Goal: Information Seeking & Learning: Compare options

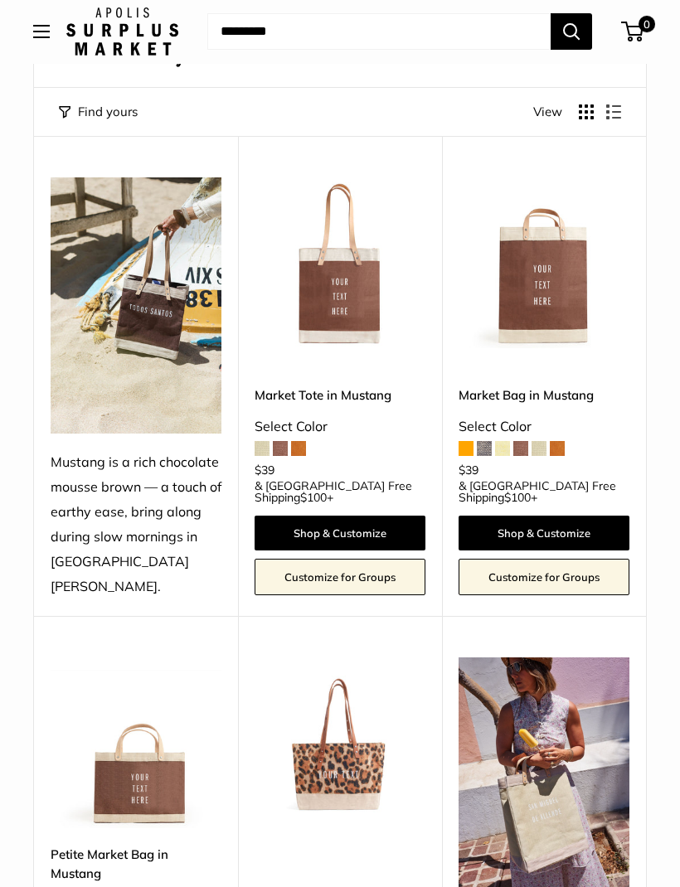
scroll to position [126, 0]
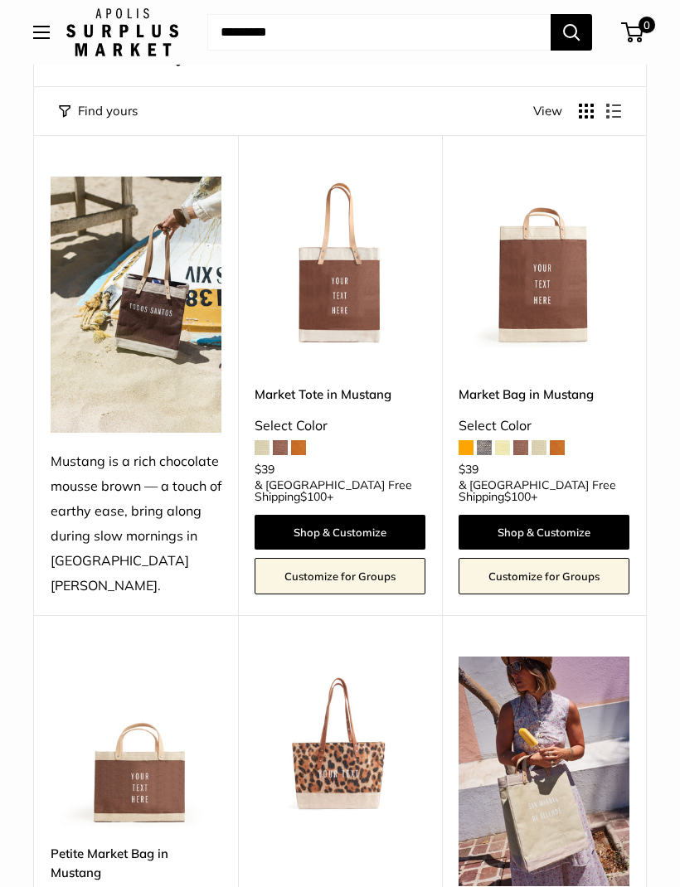
click at [586, 385] on link "Market Bag in Mustang" at bounding box center [543, 394] width 171 height 19
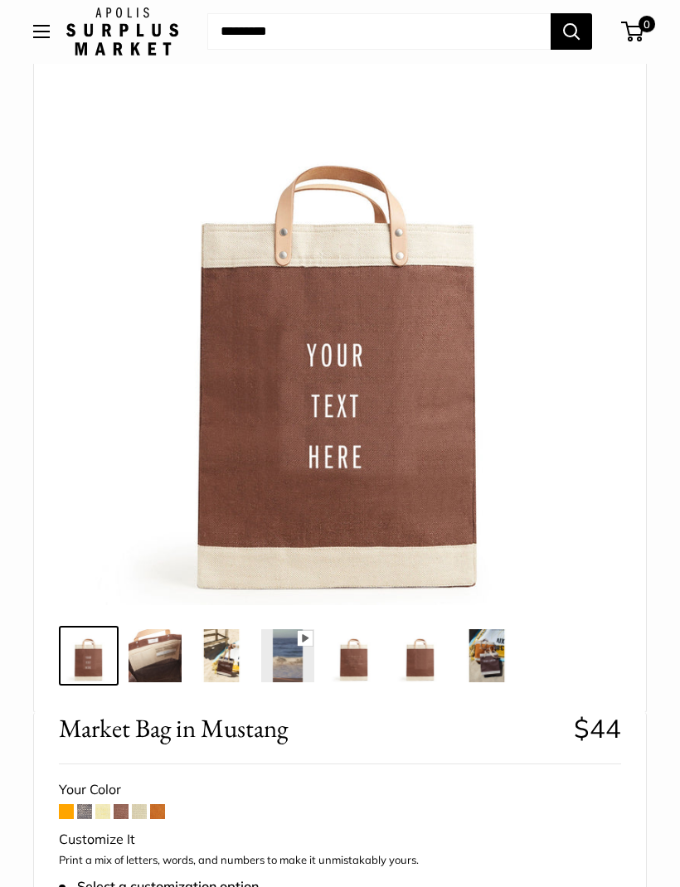
scroll to position [130, 0]
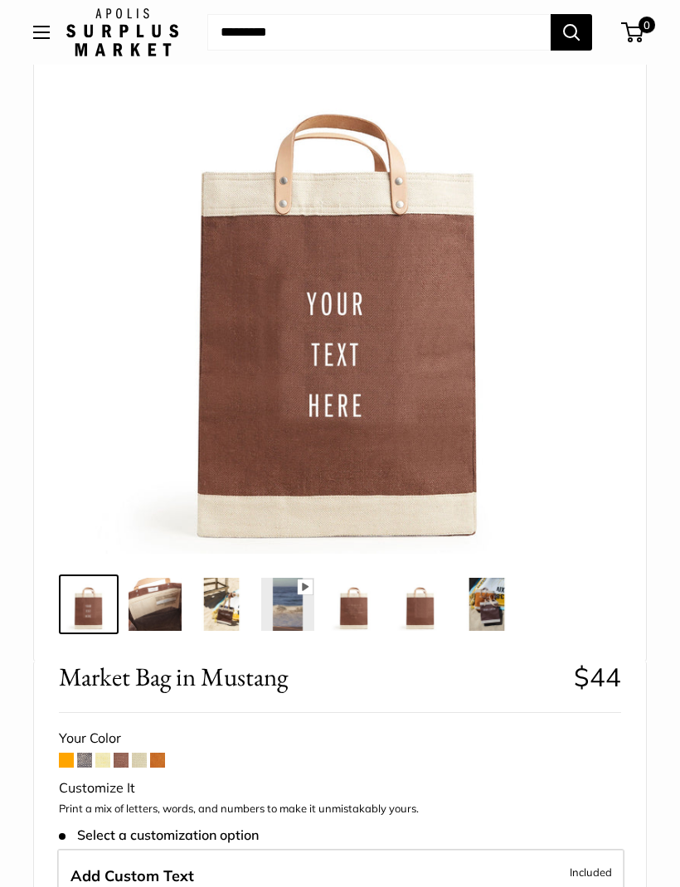
click at [154, 613] on img at bounding box center [154, 604] width 53 height 53
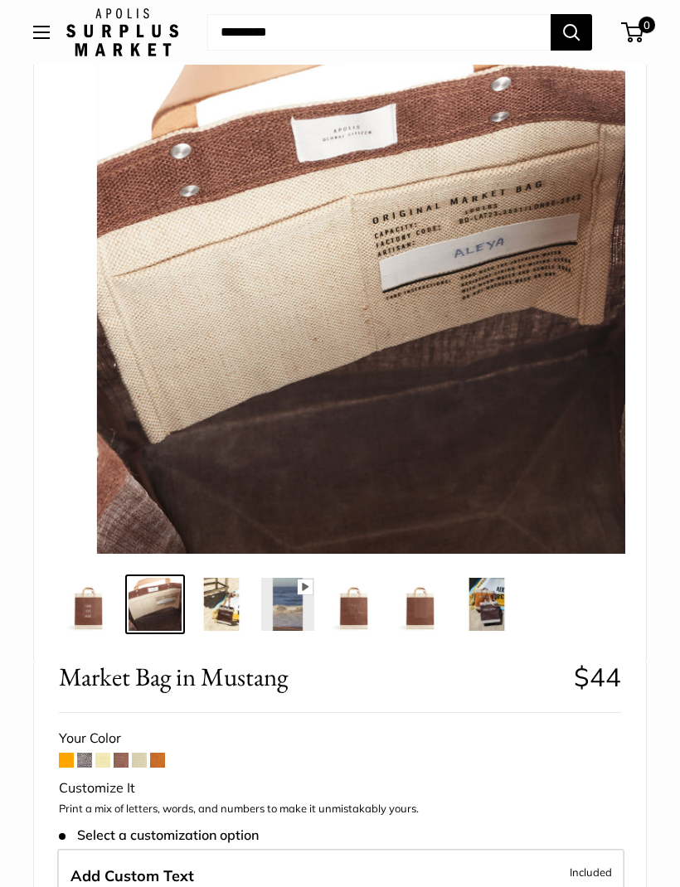
click at [61, 767] on span at bounding box center [66, 760] width 15 height 15
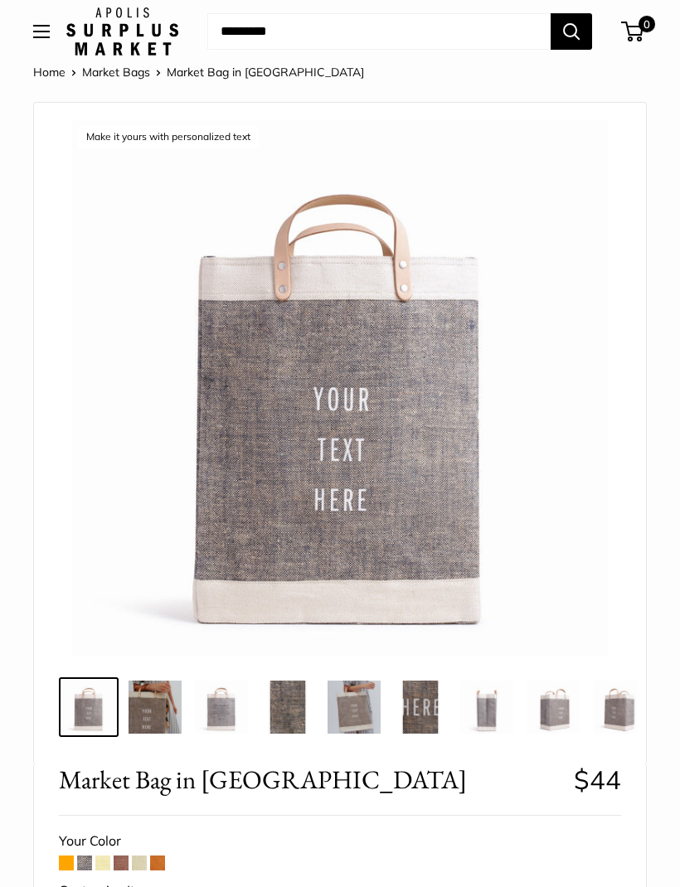
scroll to position [27, 0]
click at [97, 860] on span at bounding box center [102, 863] width 15 height 15
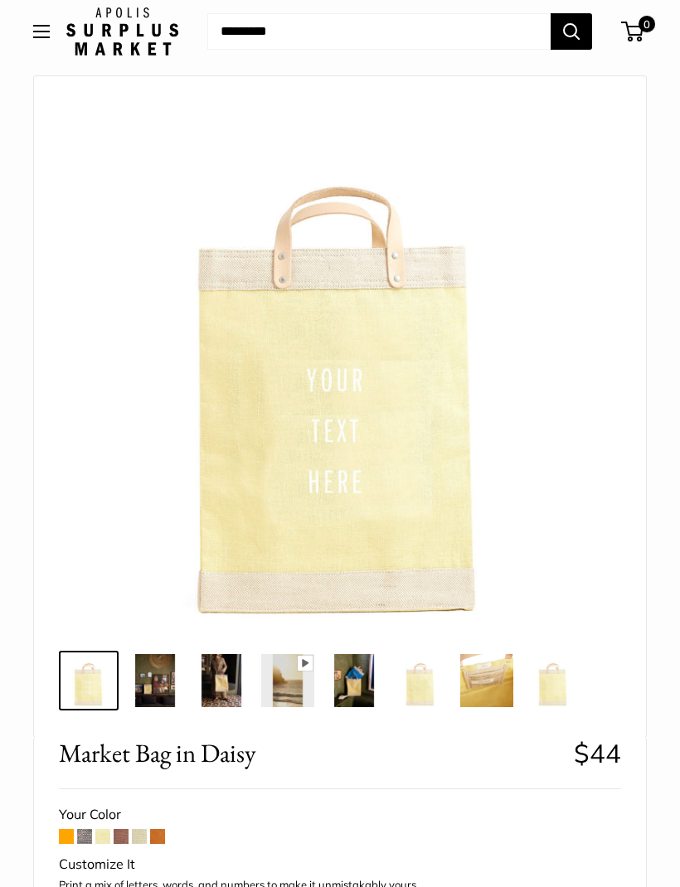
scroll to position [54, 0]
click at [121, 837] on span at bounding box center [121, 836] width 15 height 15
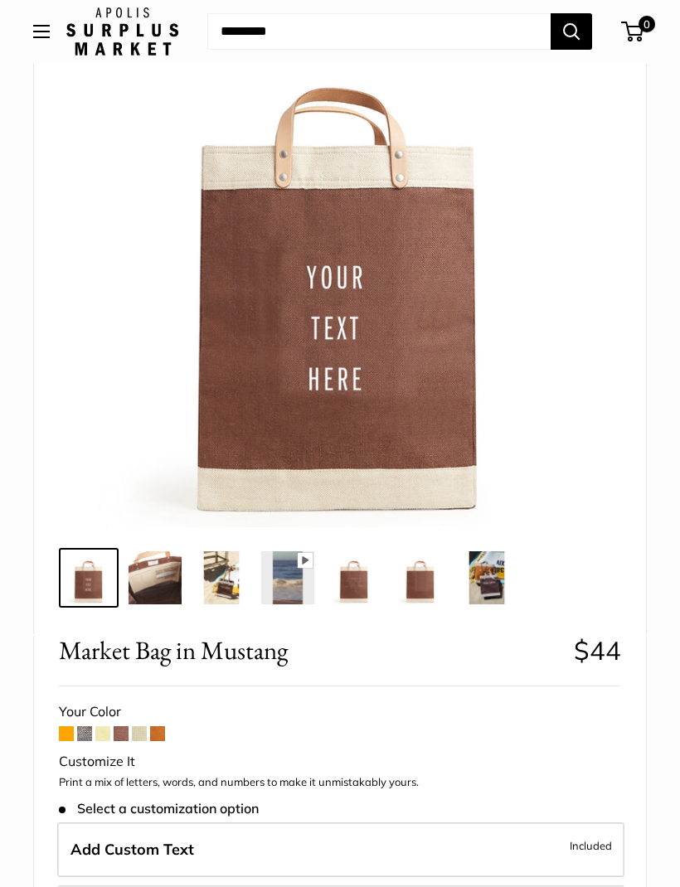
scroll to position [157, 0]
click at [144, 730] on span at bounding box center [139, 733] width 15 height 15
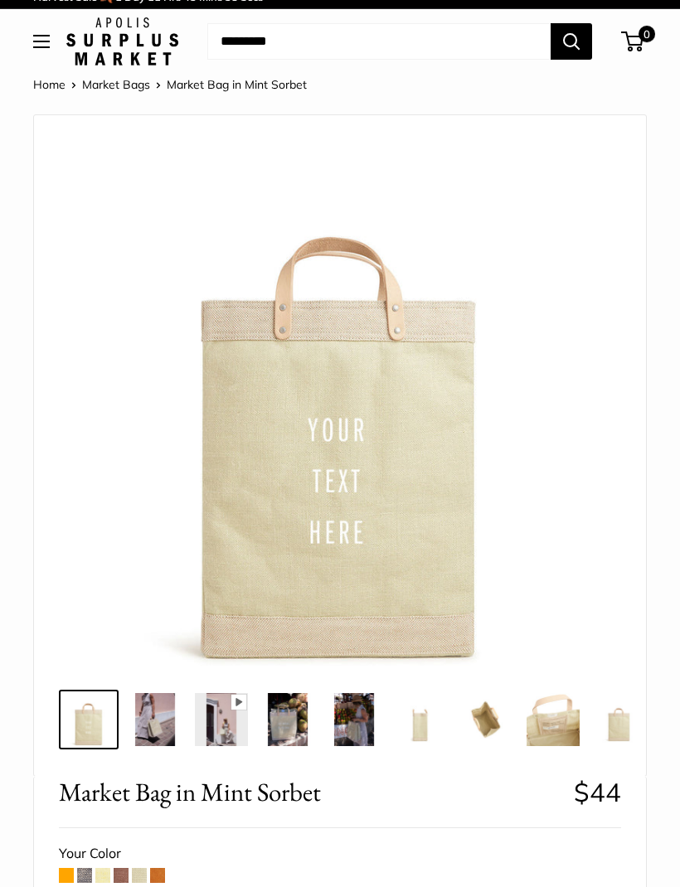
scroll to position [63, 0]
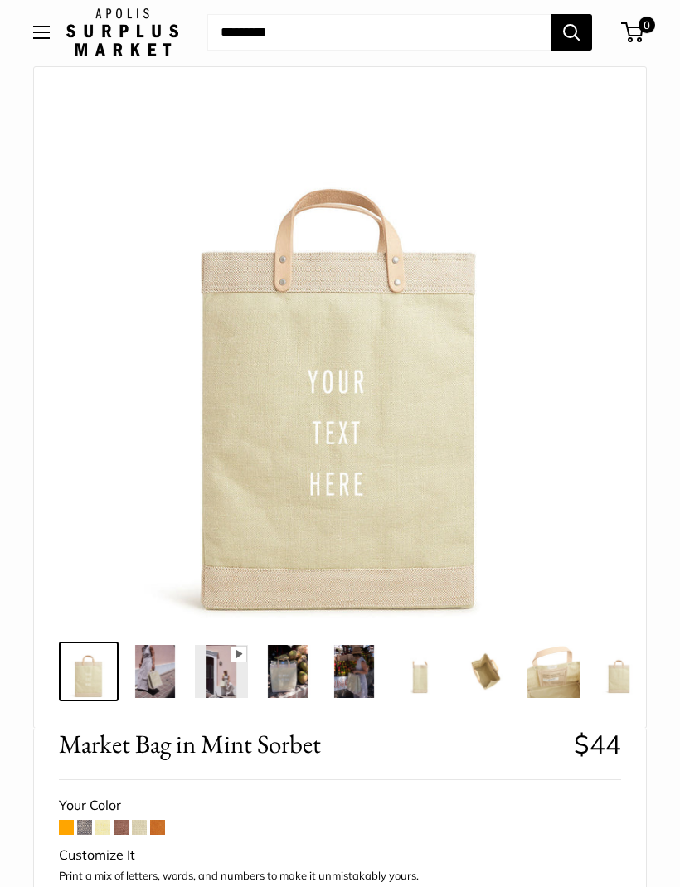
click at [154, 824] on span at bounding box center [157, 827] width 15 height 15
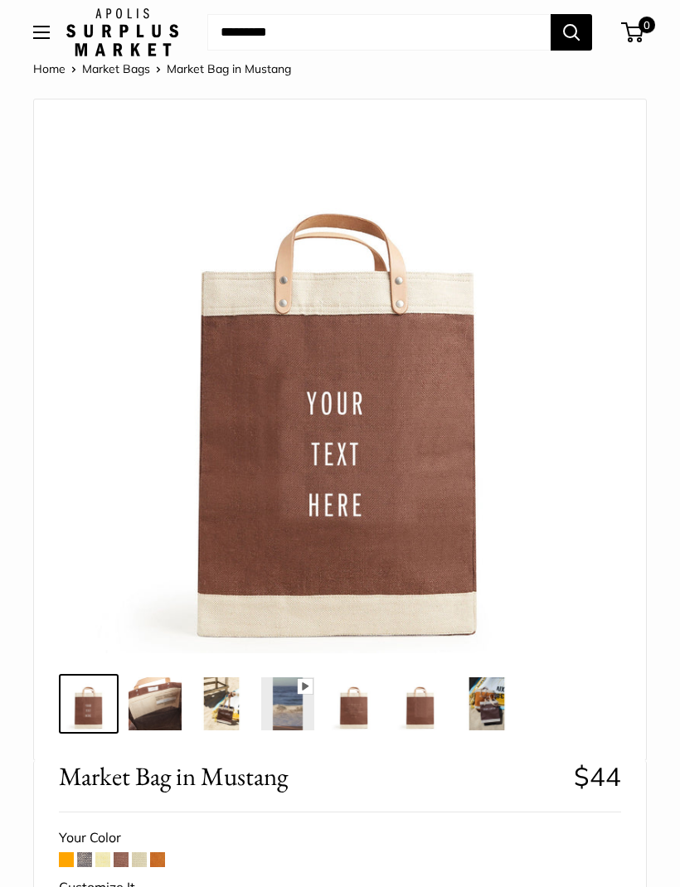
scroll to position [31, 0]
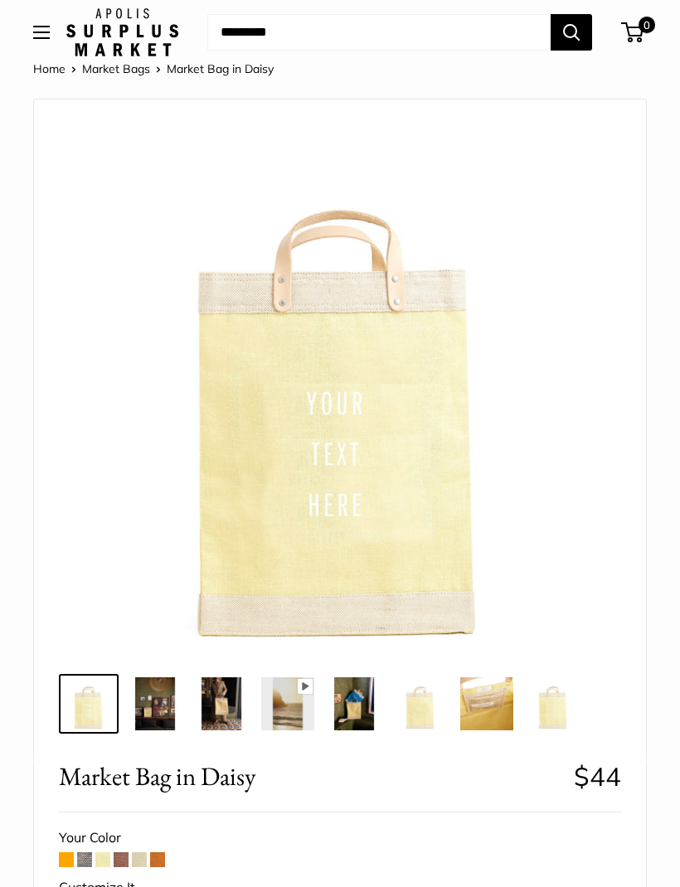
click at [46, 36] on button "Open menu" at bounding box center [41, 32] width 17 height 13
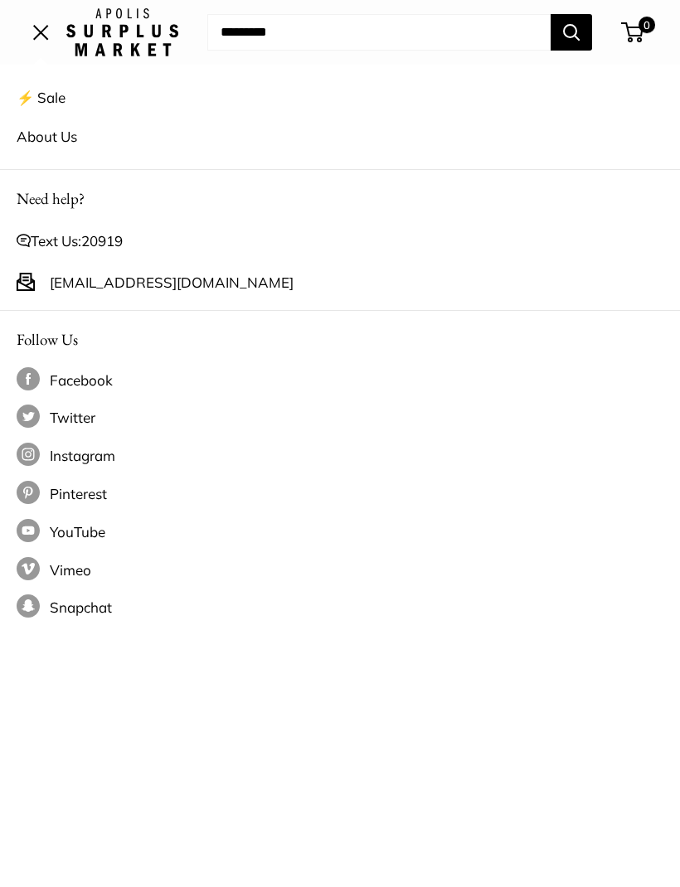
click at [56, 93] on link "⚡️ Sale" at bounding box center [340, 97] width 647 height 39
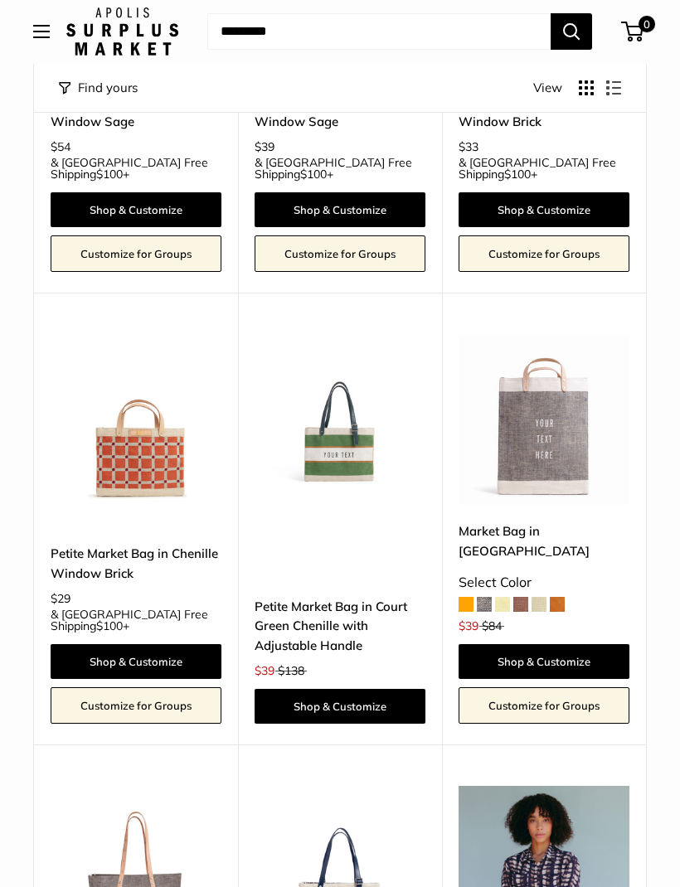
scroll to position [3250, 0]
